Goal: Task Accomplishment & Management: Use online tool/utility

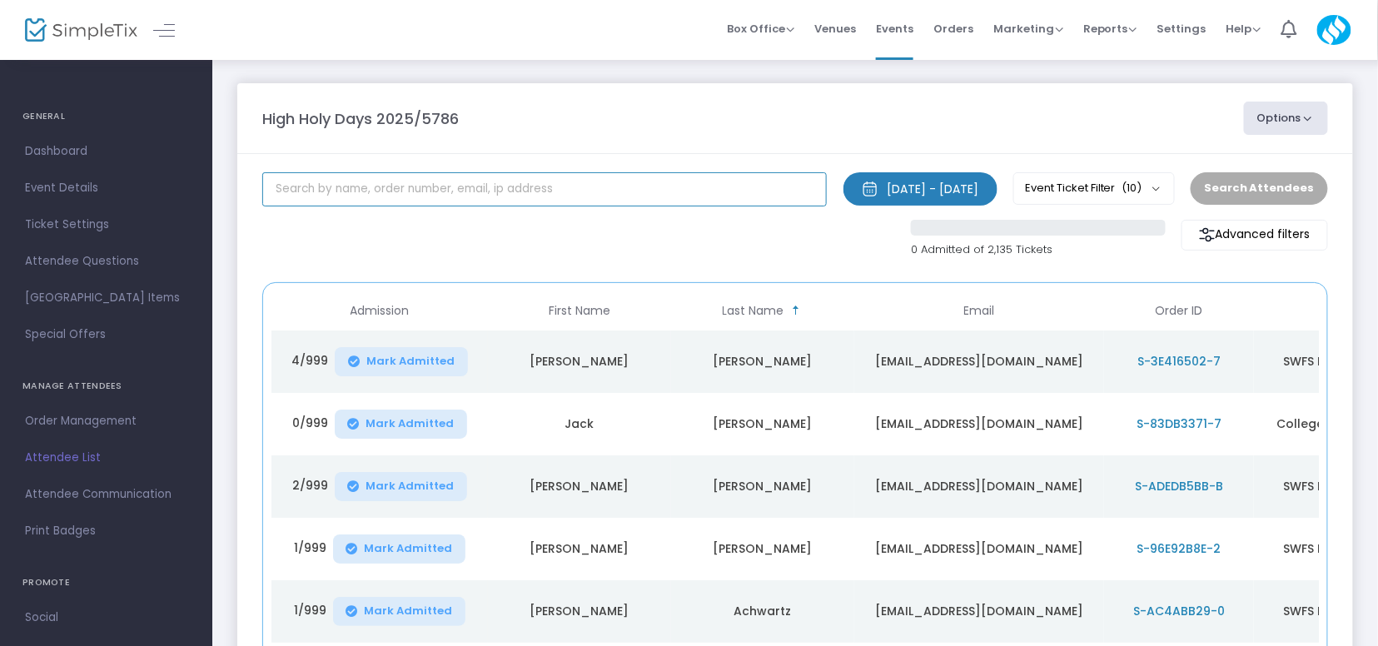
click at [423, 194] on input "text" at bounding box center [544, 189] width 564 height 34
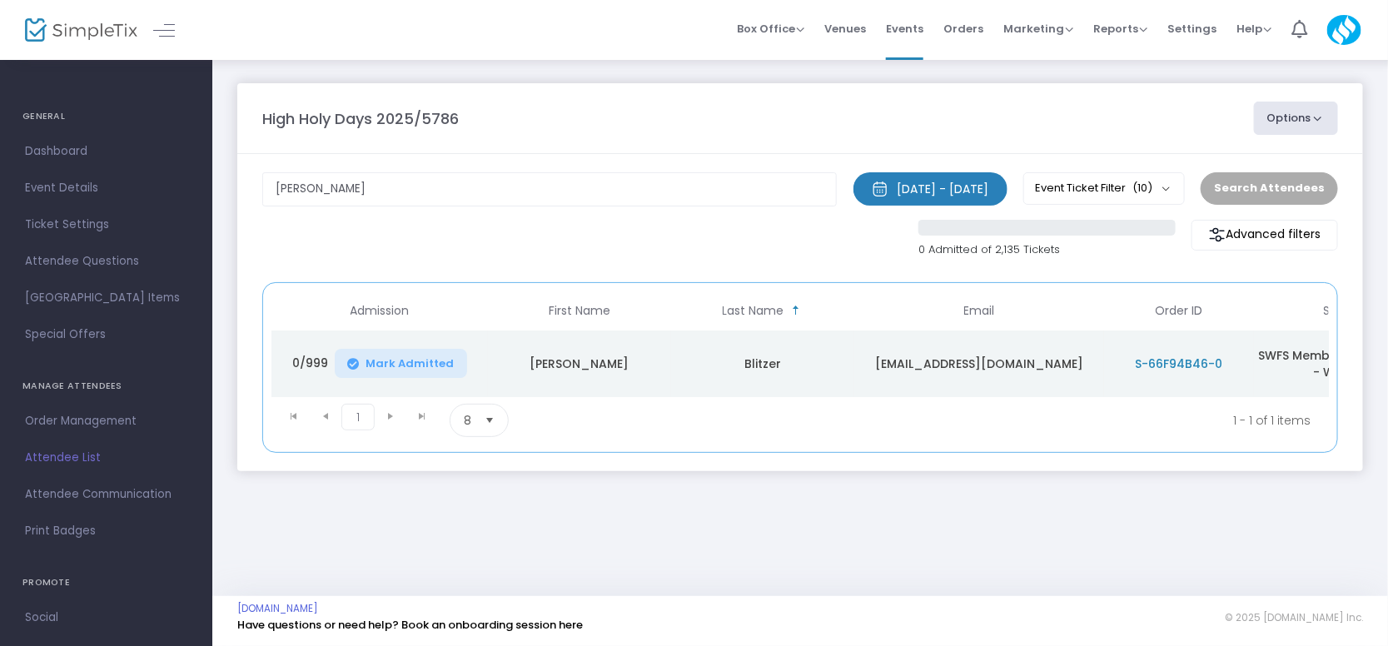
click at [420, 357] on span "Mark Admitted" at bounding box center [410, 363] width 88 height 13
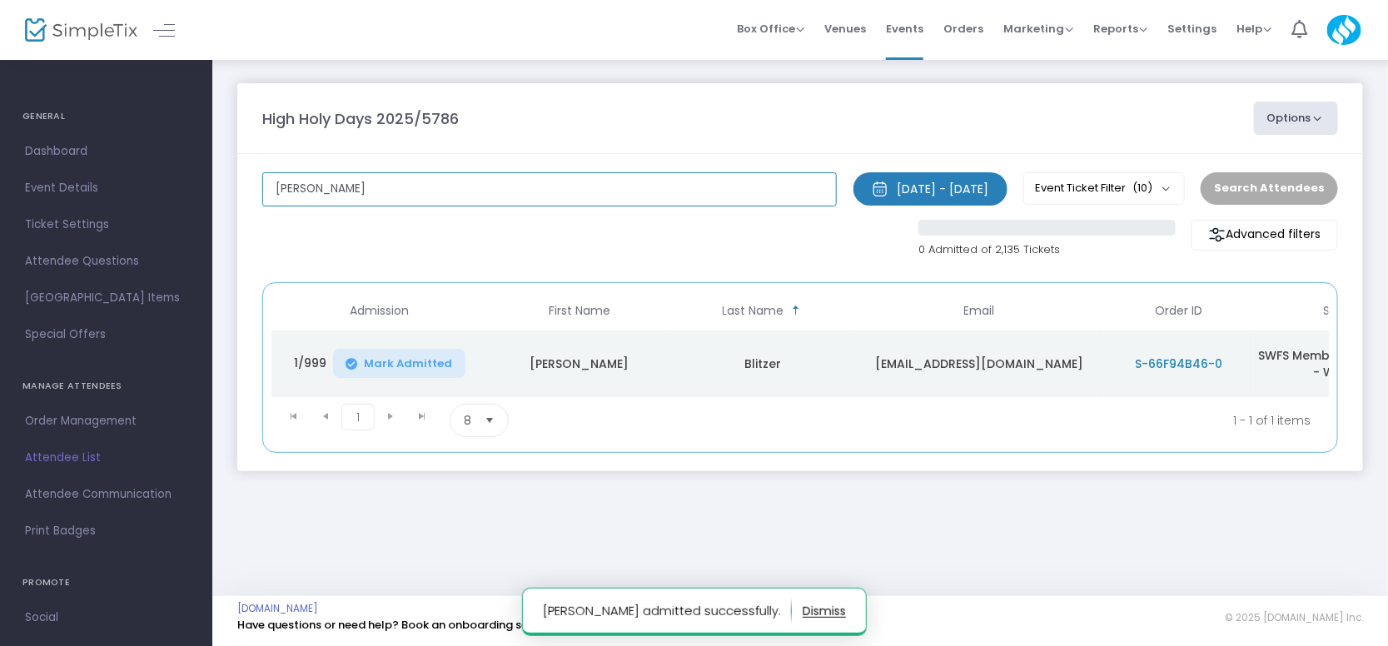
click at [434, 195] on input "laurie blit" at bounding box center [549, 189] width 574 height 34
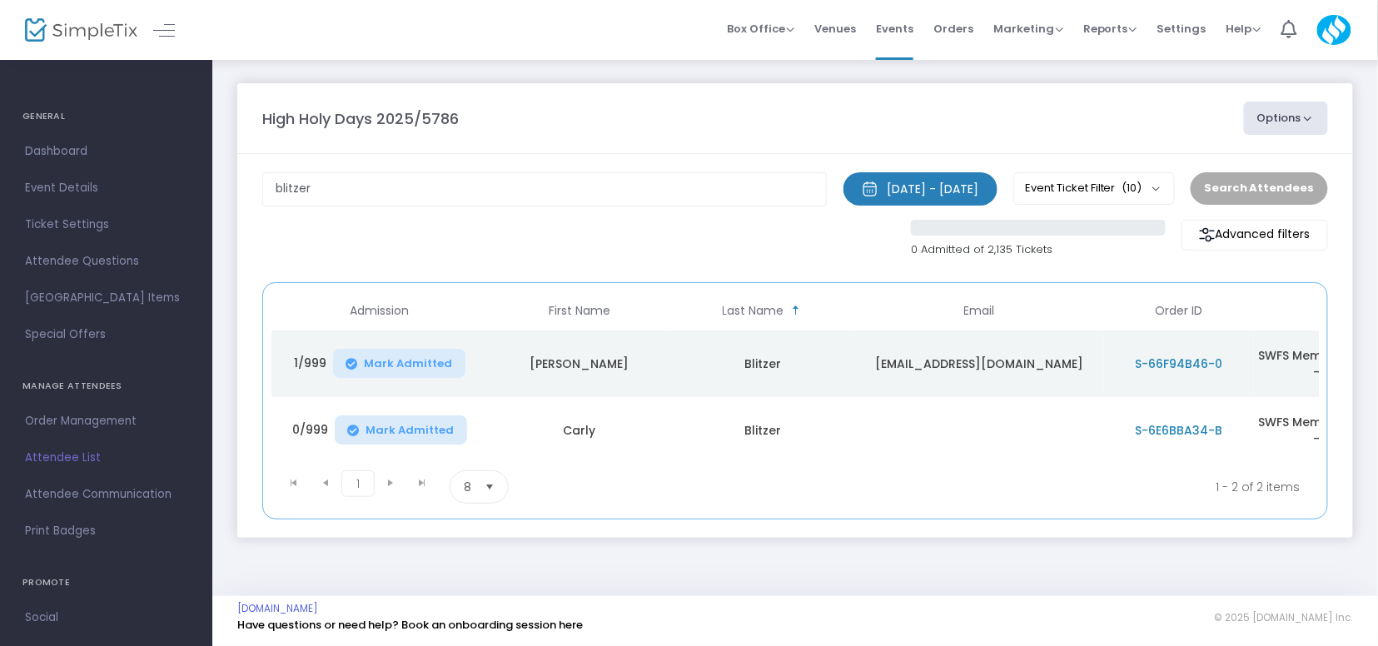
click at [380, 424] on span "Mark Admitted" at bounding box center [410, 430] width 88 height 13
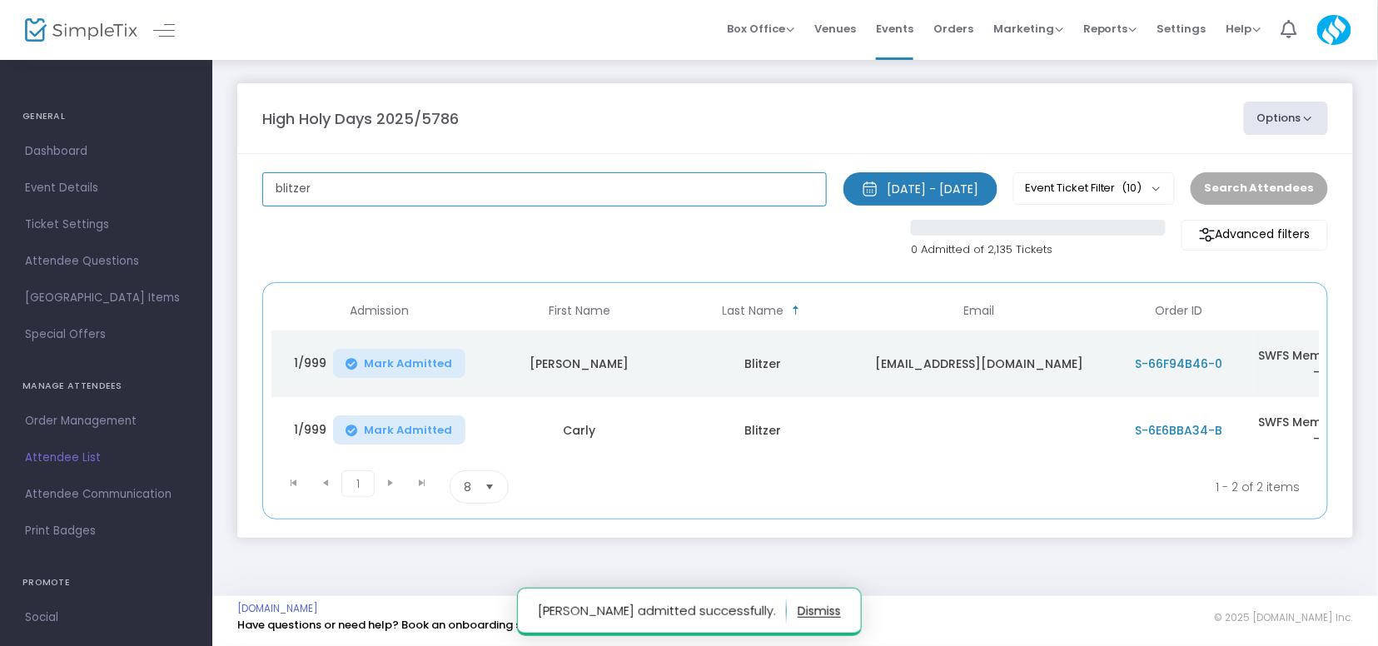
click at [388, 173] on input "blitzer" at bounding box center [544, 189] width 564 height 34
type input "gallen"
click at [390, 357] on span "Mark Admitted" at bounding box center [410, 363] width 88 height 13
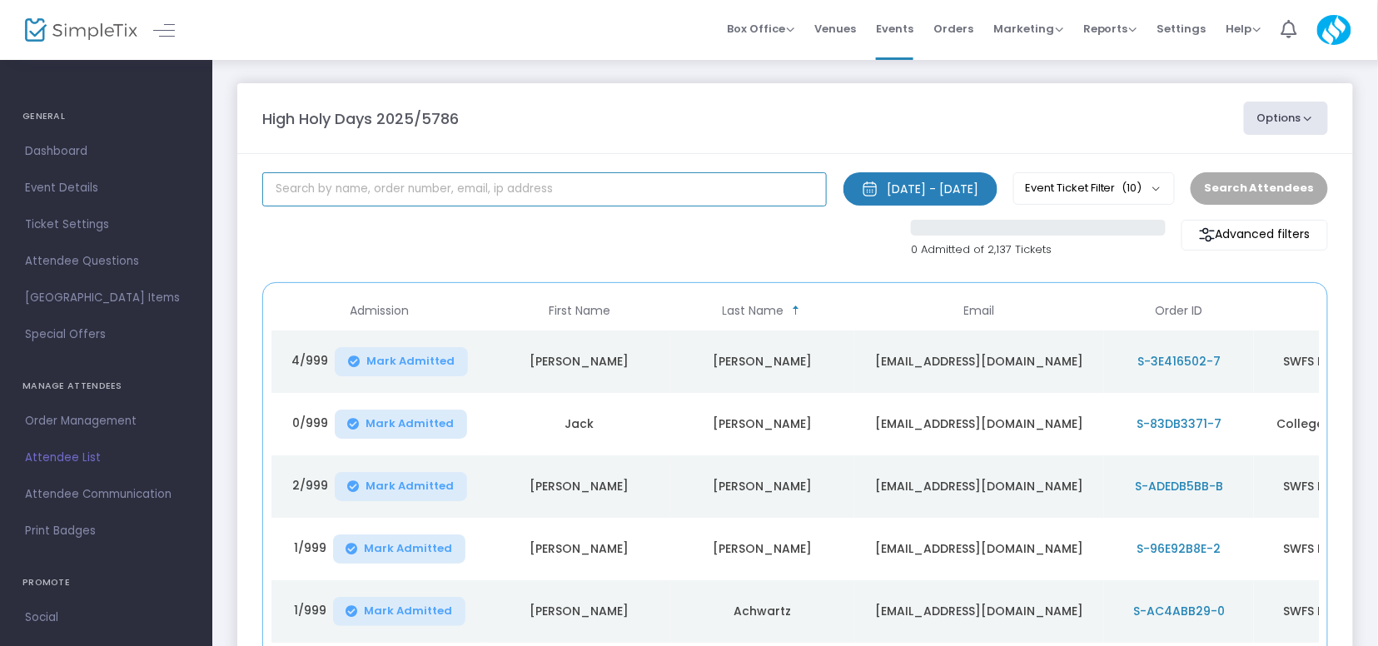
click at [447, 197] on input "text" at bounding box center [544, 189] width 564 height 34
paste input "zuckerberg"
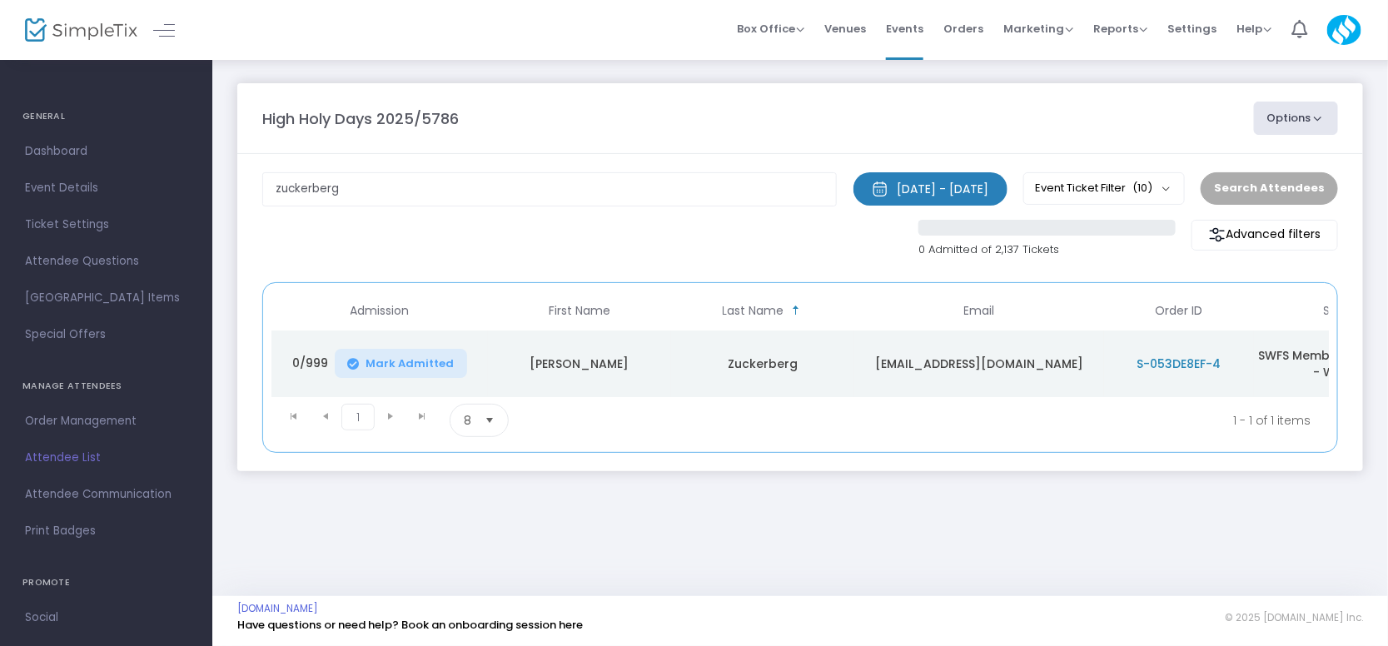
click at [350, 364] on icon "Data table" at bounding box center [354, 364] width 12 height 0
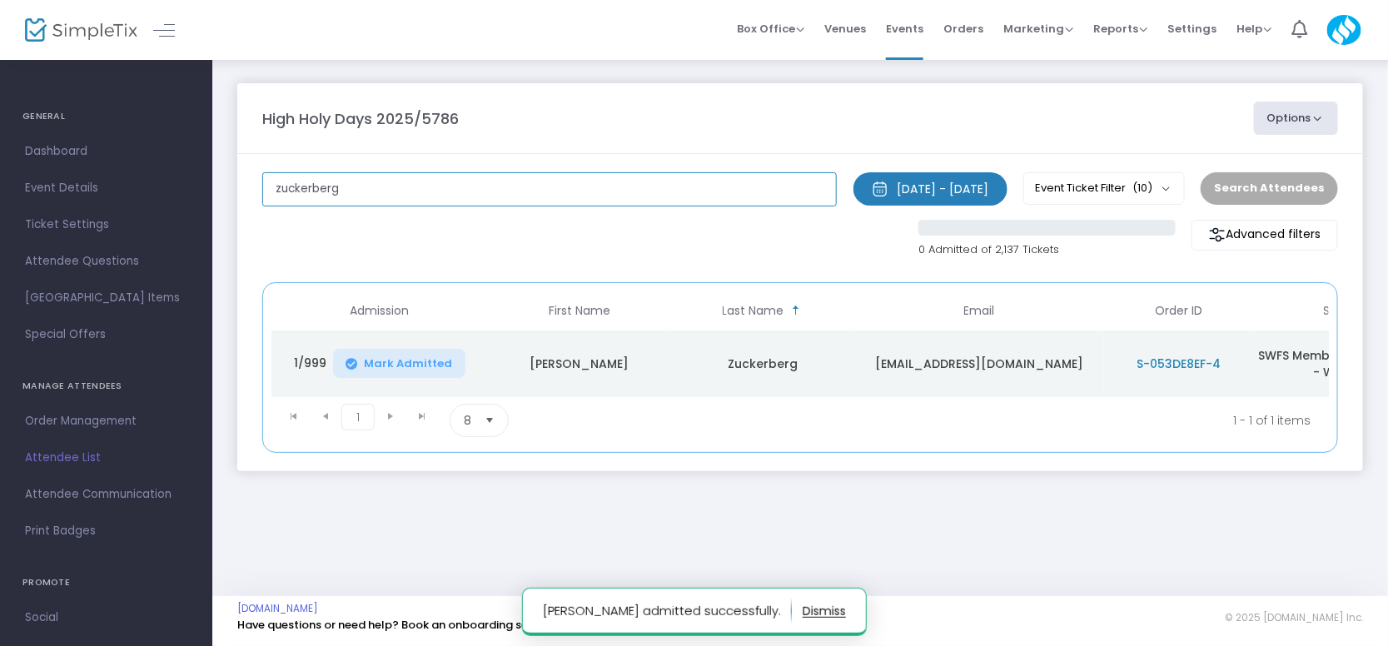
click at [417, 186] on input "zuckerberg" at bounding box center [549, 189] width 574 height 34
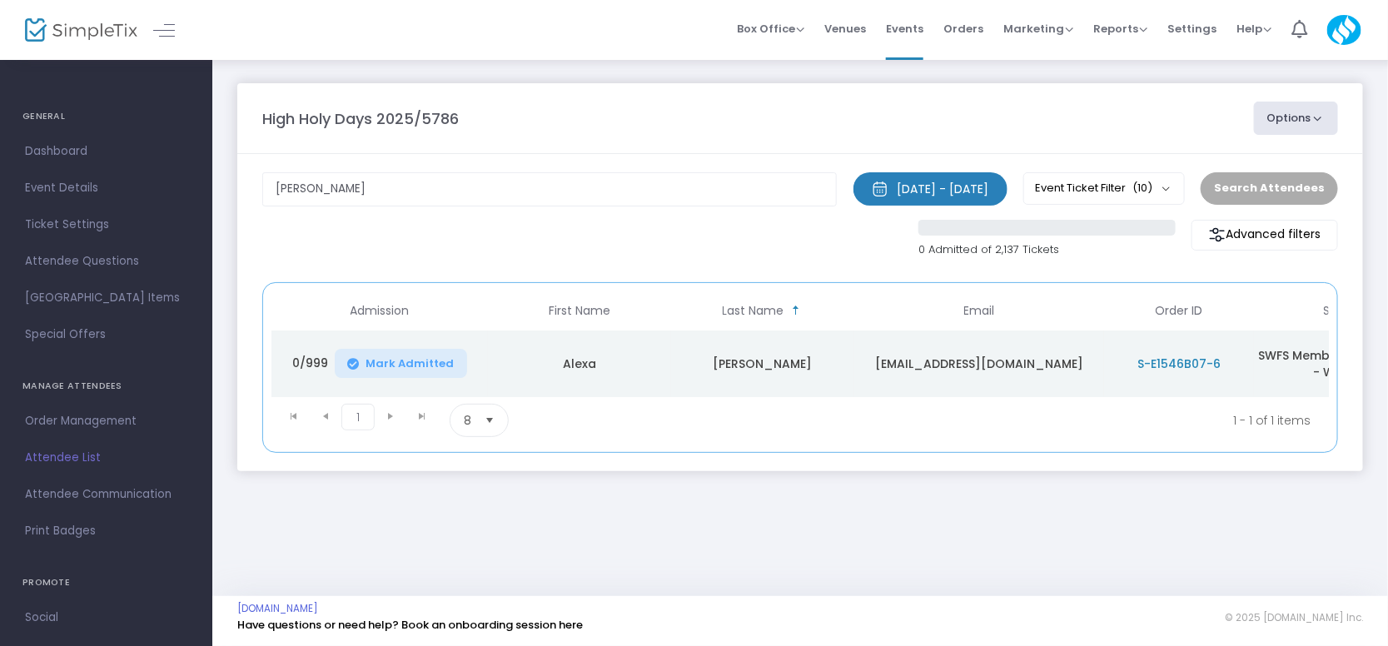
click at [417, 361] on span "Mark Admitted" at bounding box center [410, 363] width 88 height 13
click at [378, 190] on input "saputo" at bounding box center [549, 189] width 574 height 34
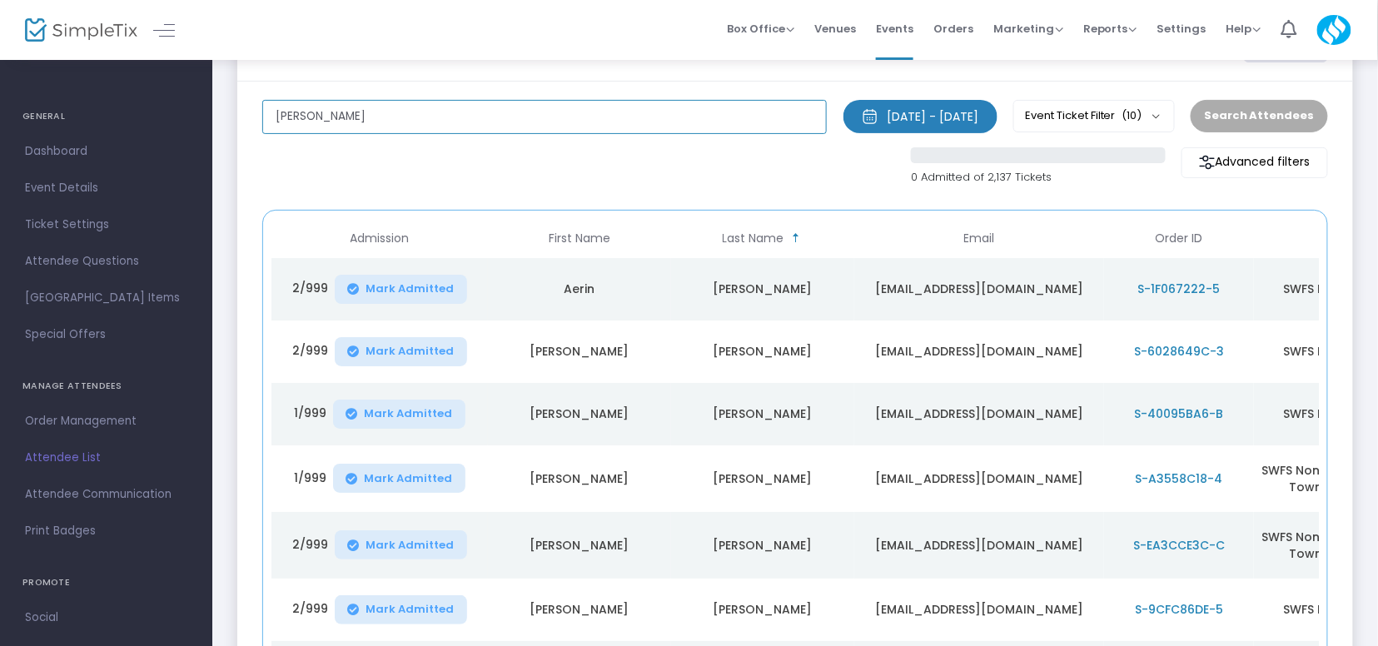
scroll to position [89, 0]
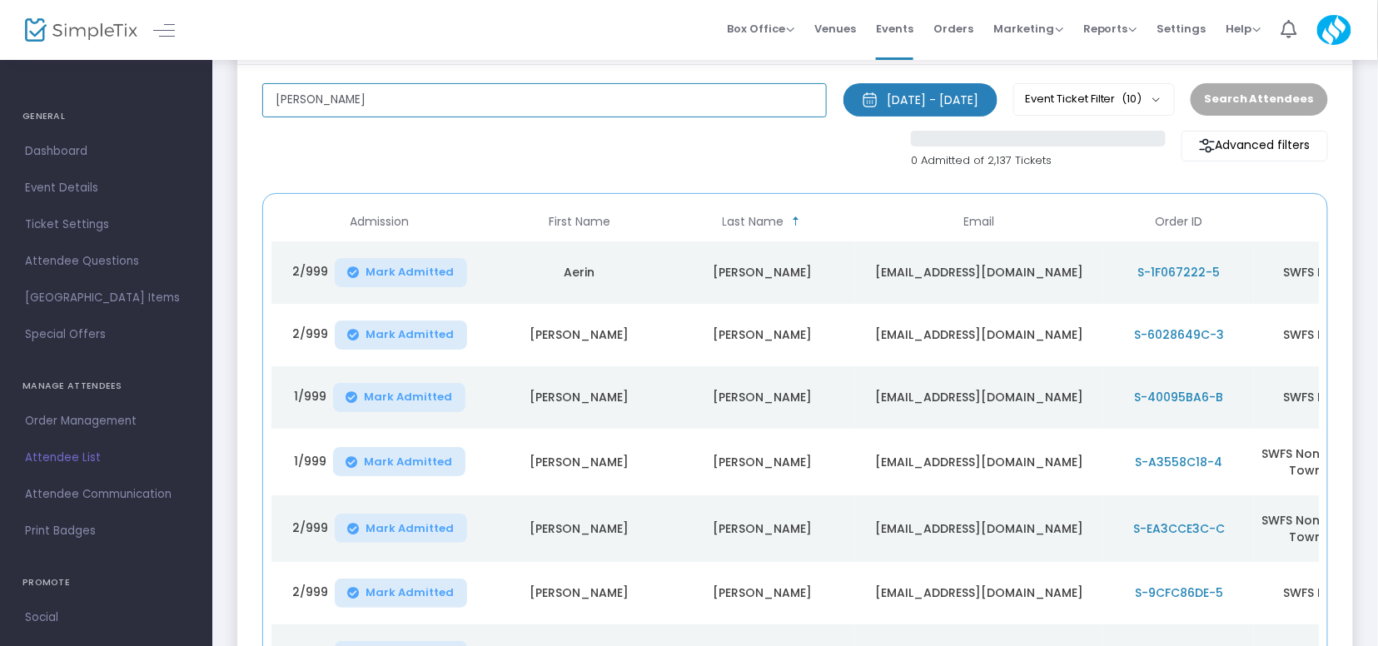
click at [470, 99] on input "rosenberg" at bounding box center [544, 100] width 564 height 34
type input "a"
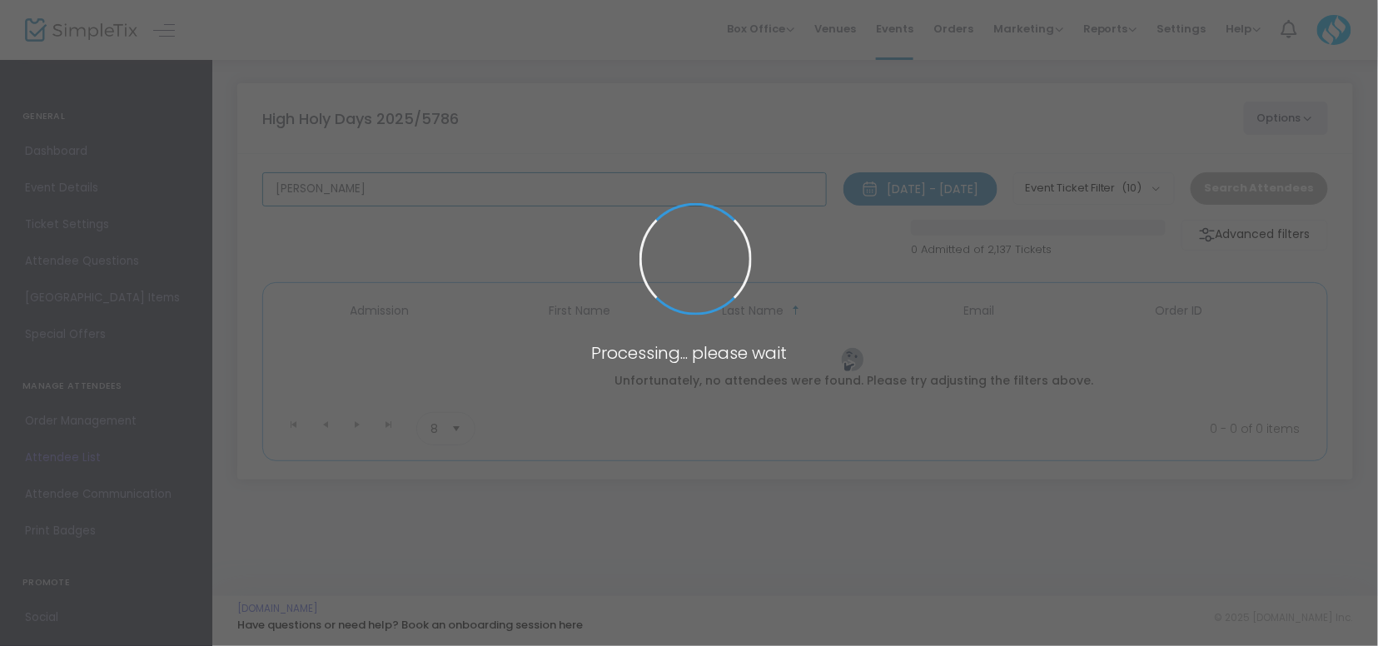
scroll to position [0, 0]
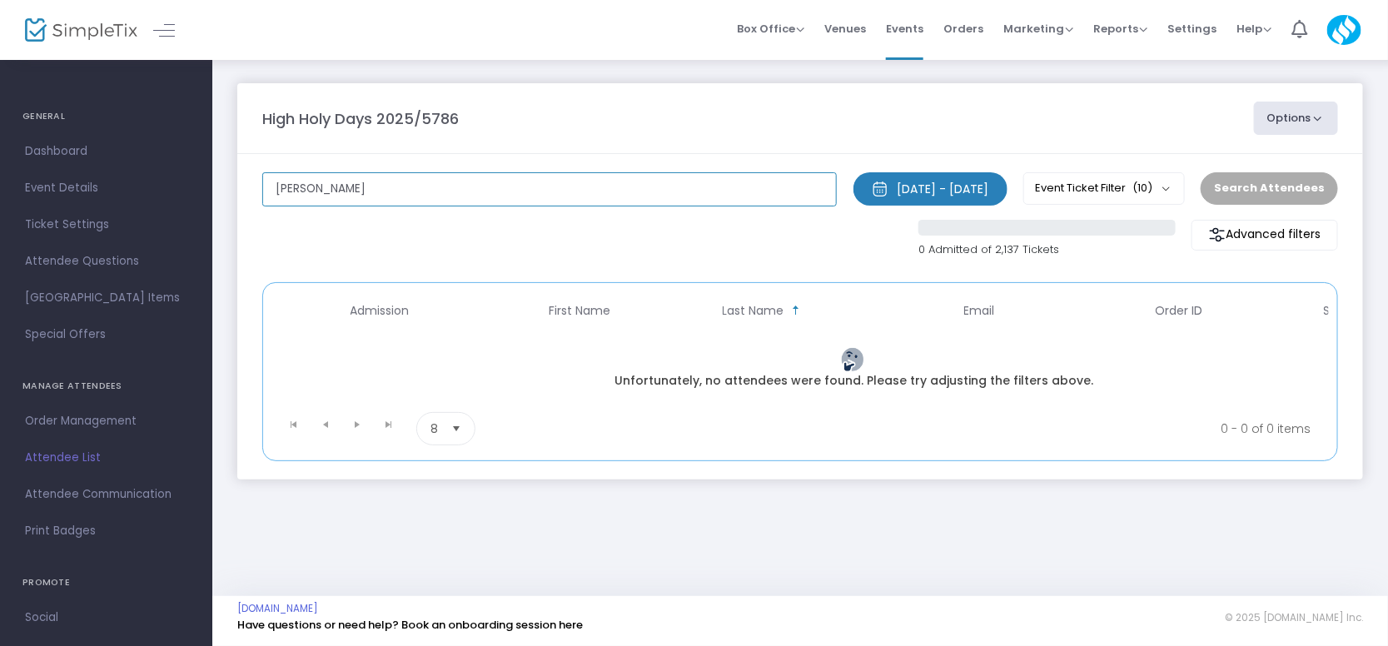
click at [362, 190] on input "hargas" at bounding box center [549, 189] width 574 height 34
click at [425, 177] on input "sadie" at bounding box center [549, 189] width 574 height 34
click at [376, 186] on input "sadie" at bounding box center [549, 189] width 574 height 34
type input "r"
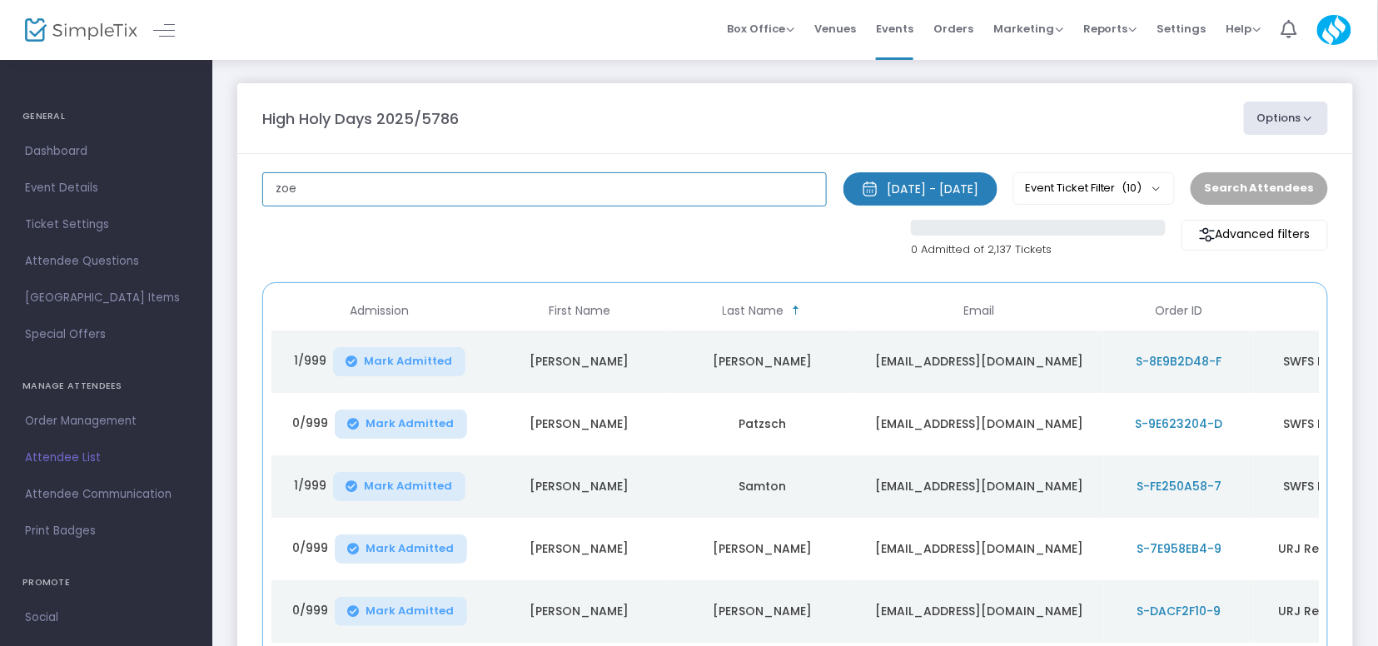
click at [476, 179] on input "zoe" at bounding box center [544, 189] width 564 height 34
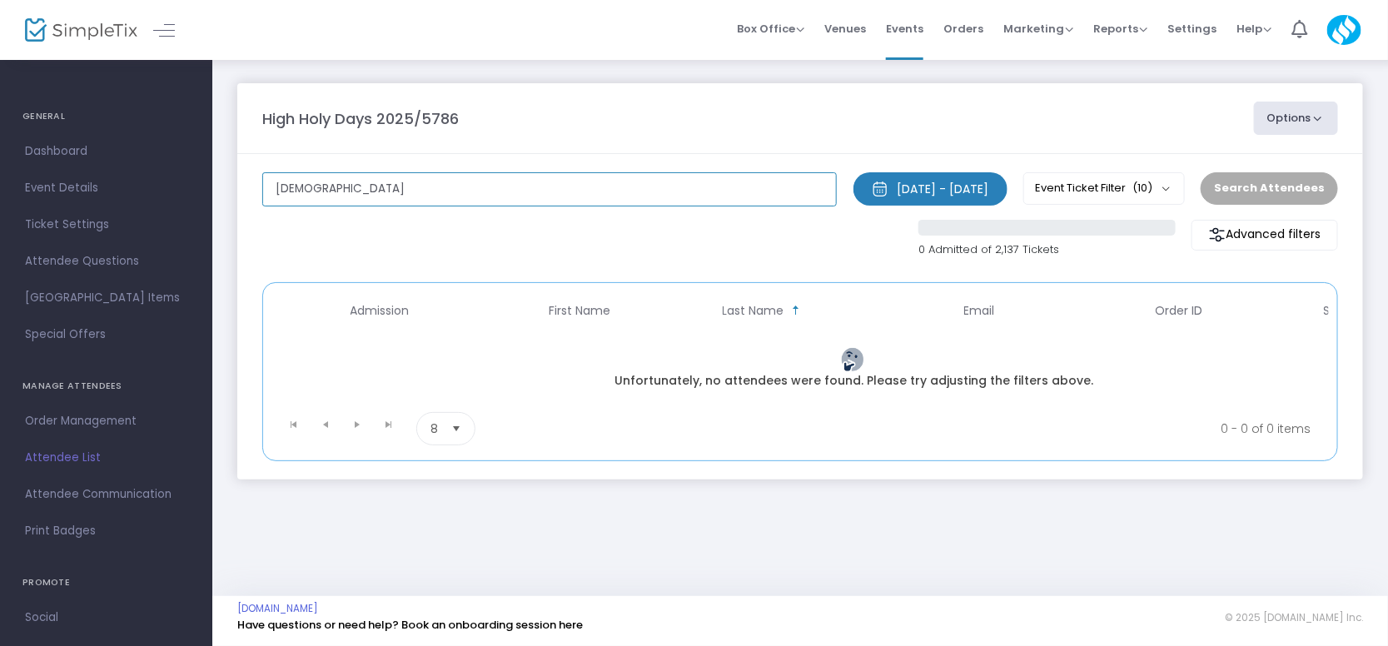
click at [593, 195] on input "klarman" at bounding box center [549, 189] width 574 height 34
type input "jason k"
click at [423, 184] on input "jason k" at bounding box center [549, 189] width 574 height 34
type input "jason"
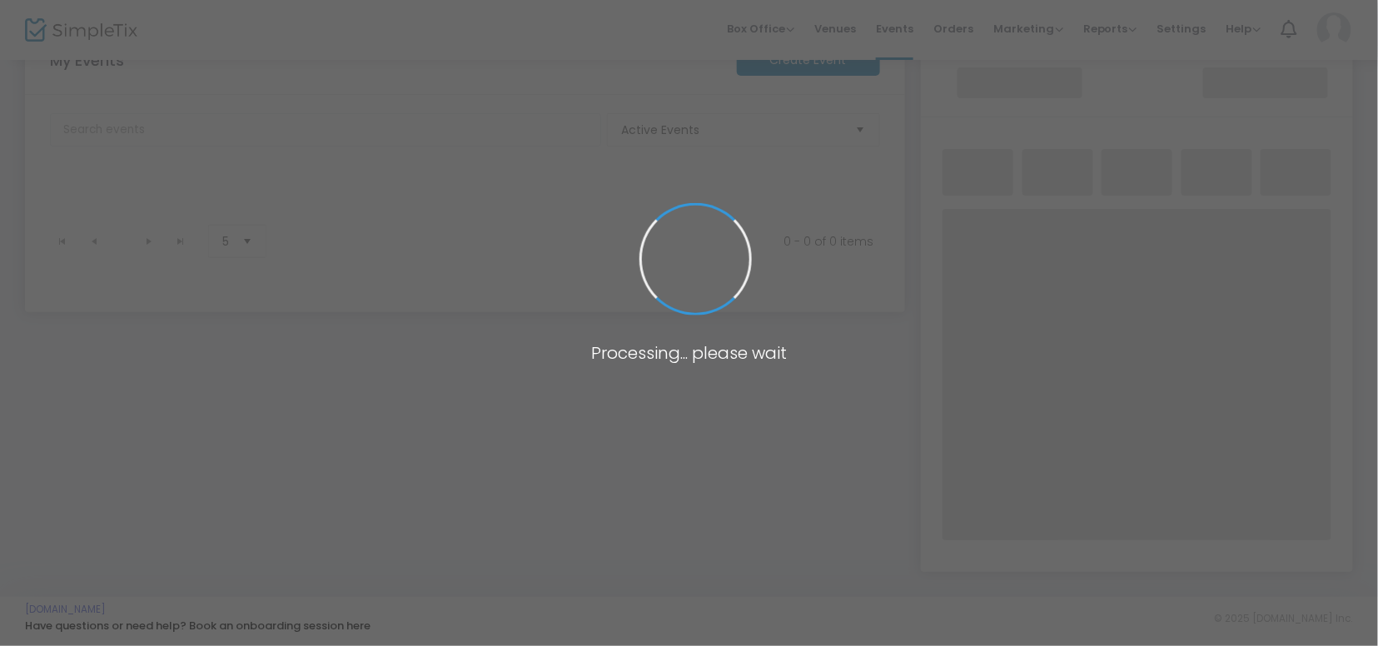
scroll to position [94, 0]
